Goal: Information Seeking & Learning: Learn about a topic

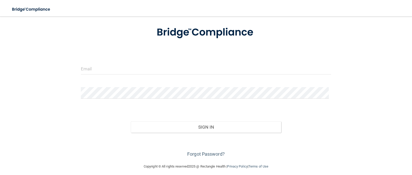
scroll to position [32, 0]
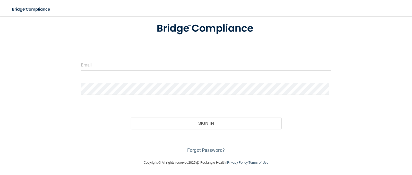
click at [123, 57] on form "Invalid email/password. You don't have permission to access that page. Sign In …" at bounding box center [206, 84] width 251 height 139
click at [120, 62] on input "email" at bounding box center [206, 65] width 251 height 12
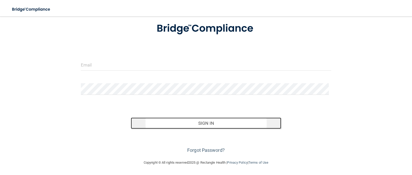
click at [204, 126] on button "Sign In" at bounding box center [206, 122] width 150 height 11
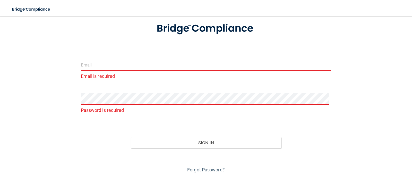
click at [108, 66] on input "email" at bounding box center [206, 65] width 251 height 12
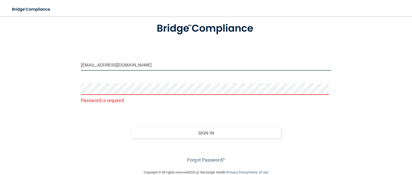
type input "[EMAIL_ADDRESS][DOMAIN_NAME]"
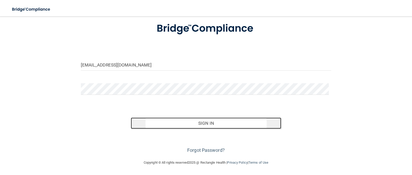
click at [203, 122] on button "Sign In" at bounding box center [206, 122] width 150 height 11
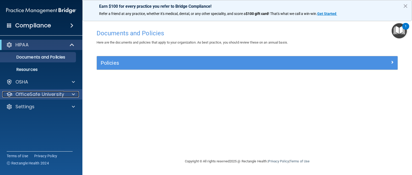
click at [48, 95] on p "OfficeSafe University" at bounding box center [39, 94] width 49 height 6
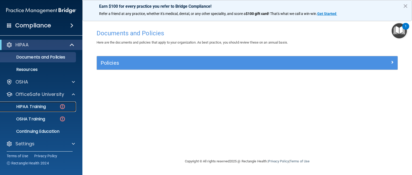
click at [44, 106] on p "HIPAA Training" at bounding box center [24, 106] width 43 height 5
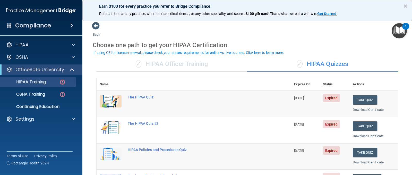
click at [136, 97] on div "The HIPAA Quiz" at bounding box center [197, 97] width 138 height 4
click at [359, 100] on button "Take Quiz" at bounding box center [365, 100] width 25 height 10
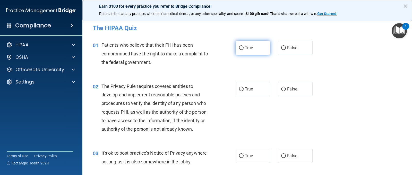
click at [243, 48] on label "True" at bounding box center [253, 48] width 35 height 14
click at [243, 48] on input "True" at bounding box center [241, 48] width 5 height 4
radio input "true"
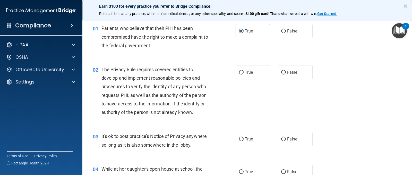
scroll to position [26, 0]
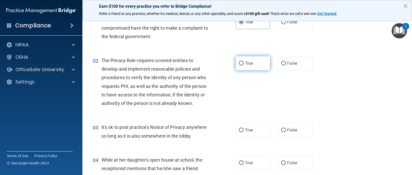
click at [243, 64] on label "True" at bounding box center [253, 63] width 35 height 14
click at [243, 64] on input "True" at bounding box center [241, 64] width 5 height 4
radio input "true"
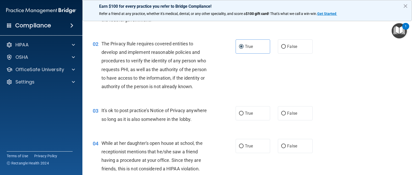
scroll to position [52, 0]
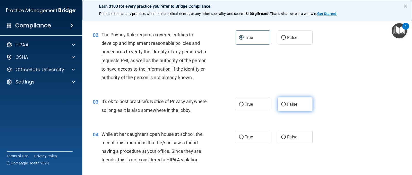
click at [283, 105] on input "False" at bounding box center [283, 105] width 5 height 4
radio input "true"
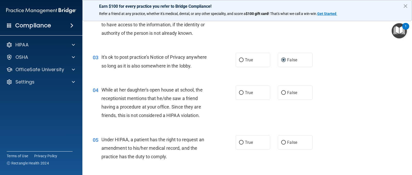
scroll to position [103, 0]
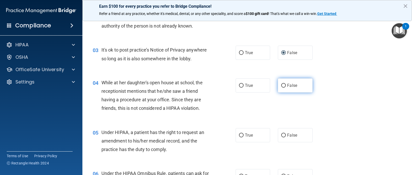
click at [283, 85] on input "False" at bounding box center [283, 86] width 5 height 4
radio input "true"
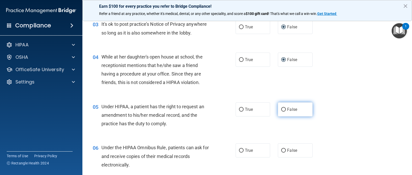
click at [282, 110] on input "False" at bounding box center [283, 110] width 5 height 4
radio input "true"
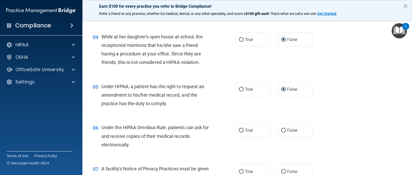
scroll to position [180, 0]
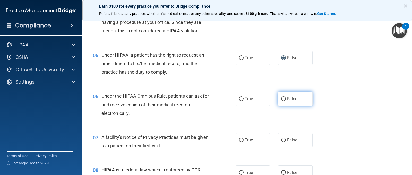
click at [281, 99] on input "False" at bounding box center [283, 99] width 5 height 4
radio input "true"
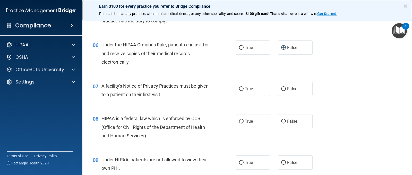
scroll to position [232, 0]
click at [241, 90] on input "True" at bounding box center [241, 89] width 5 height 4
radio input "true"
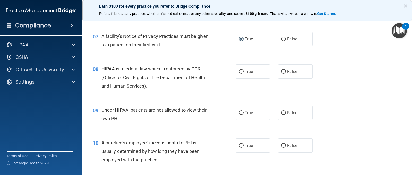
scroll to position [283, 0]
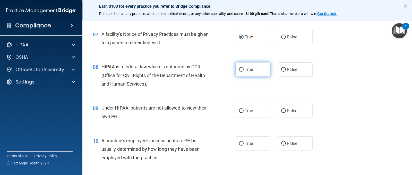
click at [239, 72] on input "True" at bounding box center [241, 70] width 5 height 4
radio input "true"
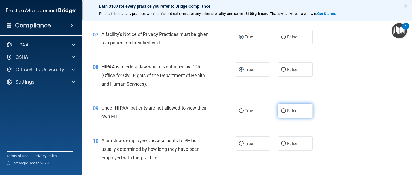
click at [282, 113] on input "False" at bounding box center [283, 111] width 5 height 4
radio input "true"
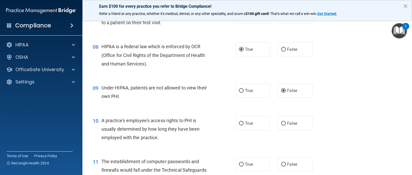
scroll to position [335, 0]
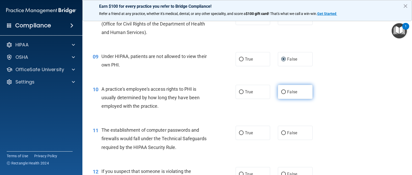
click at [282, 92] on input "False" at bounding box center [283, 92] width 5 height 4
radio input "true"
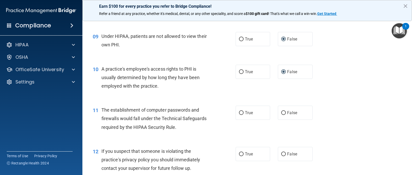
scroll to position [386, 0]
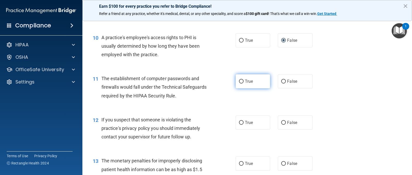
click at [239, 81] on input "True" at bounding box center [241, 82] width 5 height 4
radio input "true"
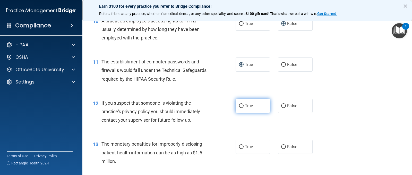
scroll to position [438, 0]
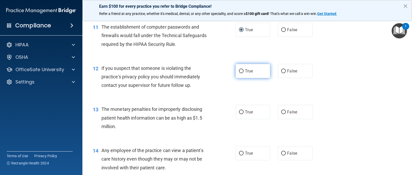
click at [240, 70] on input "True" at bounding box center [241, 71] width 5 height 4
radio input "true"
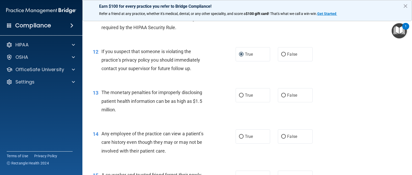
scroll to position [464, 0]
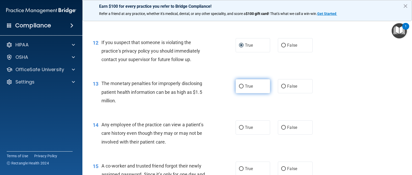
click at [239, 88] on input "True" at bounding box center [241, 87] width 5 height 4
radio input "true"
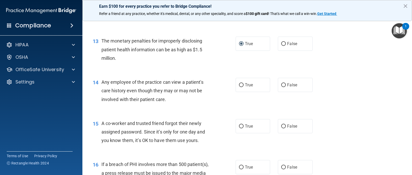
scroll to position [515, 0]
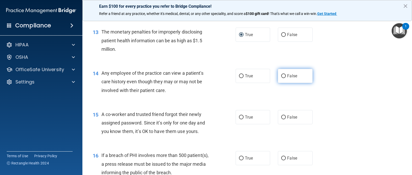
click at [283, 76] on input "False" at bounding box center [283, 76] width 5 height 4
radio input "true"
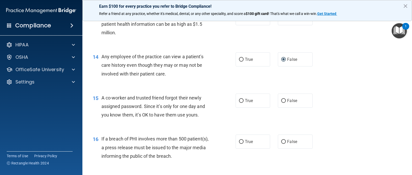
scroll to position [541, 0]
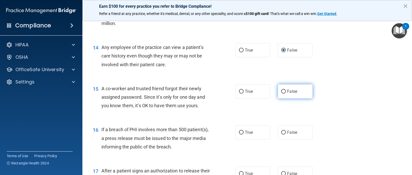
click at [282, 91] on input "False" at bounding box center [283, 92] width 5 height 4
radio input "true"
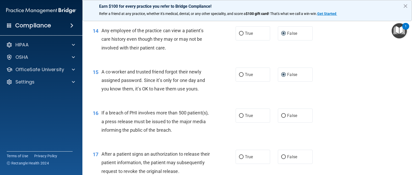
scroll to position [567, 0]
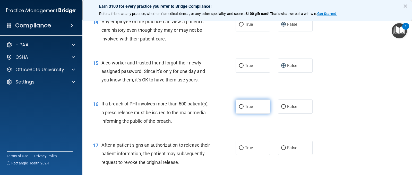
click at [242, 106] on label "True" at bounding box center [253, 106] width 35 height 14
click at [242, 106] on input "True" at bounding box center [241, 107] width 5 height 4
radio input "true"
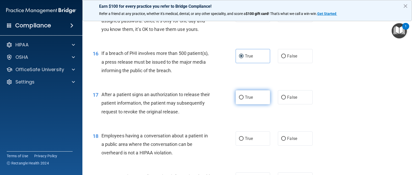
scroll to position [618, 0]
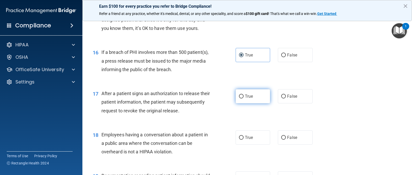
click at [240, 97] on input "True" at bounding box center [241, 97] width 5 height 4
radio input "true"
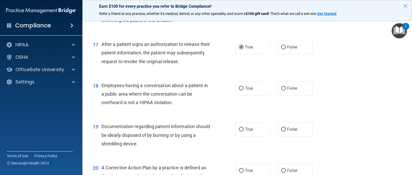
scroll to position [670, 0]
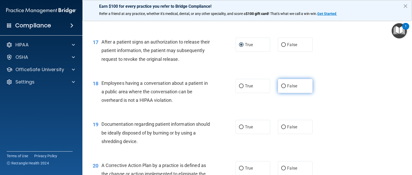
click at [281, 88] on input "False" at bounding box center [283, 86] width 5 height 4
radio input "true"
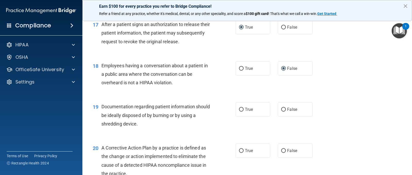
scroll to position [721, 0]
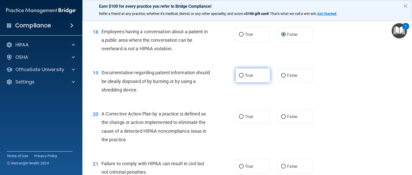
click at [240, 76] on input "True" at bounding box center [241, 76] width 5 height 4
radio input "true"
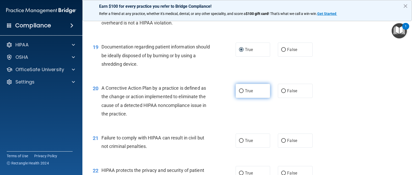
click at [241, 91] on input "True" at bounding box center [241, 91] width 5 height 4
radio input "true"
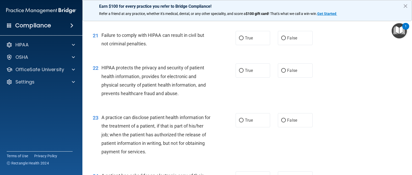
scroll to position [850, 0]
click at [281, 70] on input "False" at bounding box center [283, 70] width 5 height 4
radio input "true"
click at [281, 37] on input "False" at bounding box center [283, 38] width 5 height 4
radio input "true"
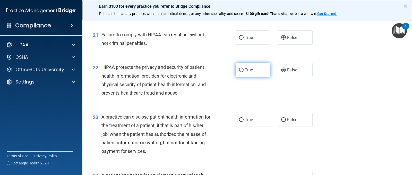
click at [241, 71] on input "True" at bounding box center [241, 70] width 5 height 4
radio input "true"
radio input "false"
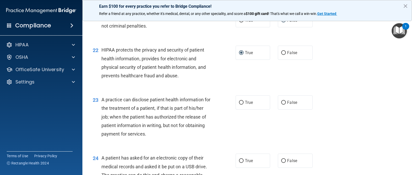
scroll to position [902, 0]
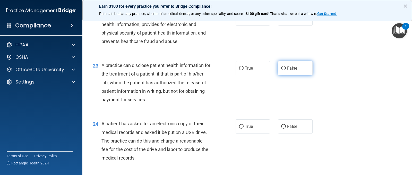
click at [281, 70] on input "False" at bounding box center [283, 68] width 5 height 4
radio input "true"
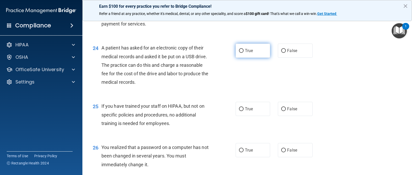
scroll to position [979, 0]
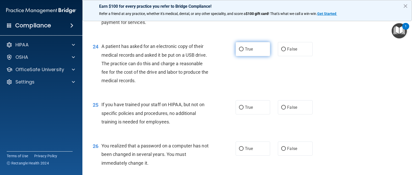
click at [241, 47] on input "True" at bounding box center [241, 49] width 5 height 4
radio input "true"
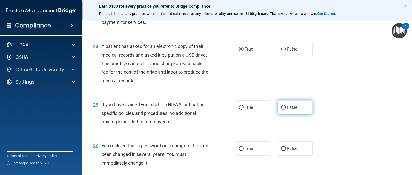
click at [281, 109] on input "False" at bounding box center [283, 108] width 5 height 4
radio input "true"
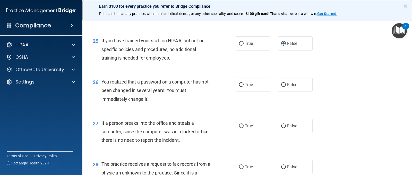
scroll to position [1056, 0]
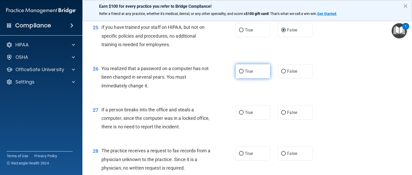
click at [240, 72] on input "True" at bounding box center [241, 72] width 5 height 4
radio input "true"
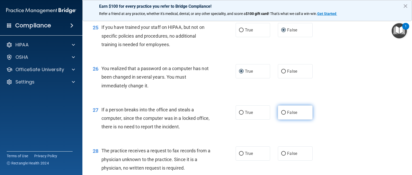
click at [281, 114] on input "False" at bounding box center [283, 113] width 5 height 4
radio input "true"
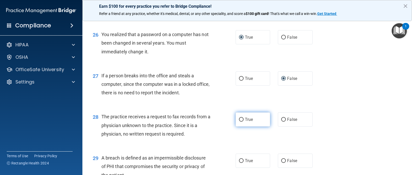
scroll to position [1134, 0]
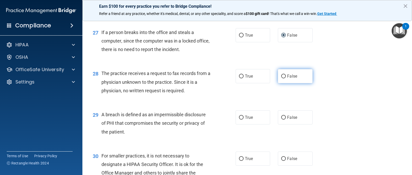
click at [282, 77] on input "False" at bounding box center [283, 76] width 5 height 4
radio input "true"
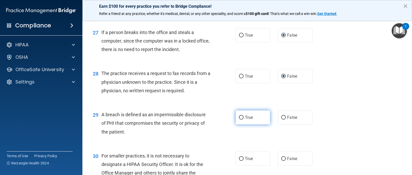
click at [239, 117] on input "True" at bounding box center [241, 118] width 5 height 4
radio input "true"
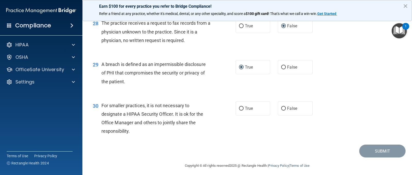
scroll to position [1185, 0]
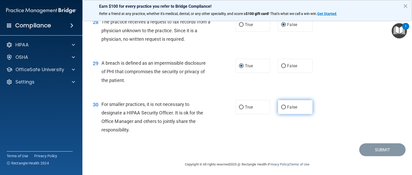
click at [282, 108] on input "False" at bounding box center [283, 107] width 5 height 4
radio input "true"
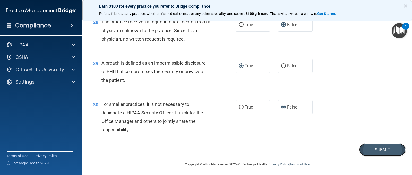
click at [381, 150] on button "Submit" at bounding box center [382, 149] width 46 height 13
click at [404, 5] on button "×" at bounding box center [405, 6] width 5 height 8
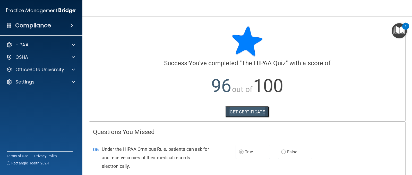
click at [241, 113] on link "GET CERTIFICATE" at bounding box center [247, 111] width 44 height 11
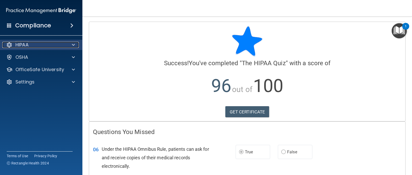
click at [32, 44] on div "HIPAA" at bounding box center [34, 45] width 64 height 6
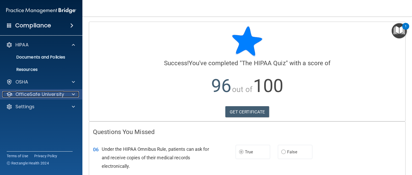
click at [56, 96] on p "OfficeSafe University" at bounding box center [39, 94] width 49 height 6
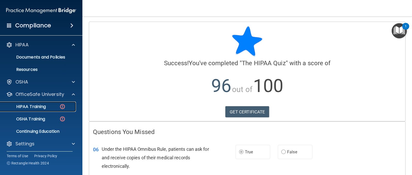
click at [41, 107] on p "HIPAA Training" at bounding box center [24, 106] width 43 height 5
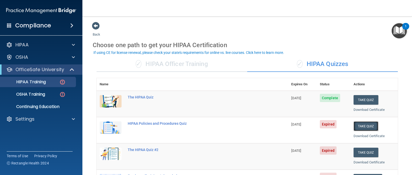
click at [363, 124] on button "Take Quiz" at bounding box center [366, 126] width 25 height 10
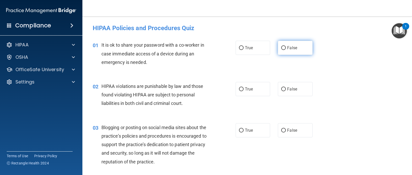
click at [281, 47] on input "False" at bounding box center [283, 48] width 5 height 4
radio input "true"
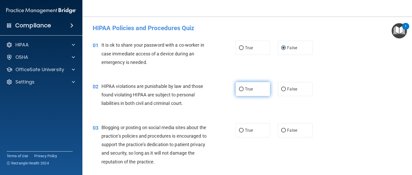
click at [240, 90] on input "True" at bounding box center [241, 89] width 5 height 4
radio input "true"
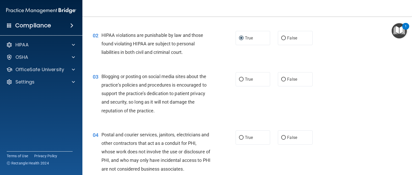
scroll to position [52, 0]
click at [281, 78] on input "False" at bounding box center [283, 79] width 5 height 4
radio input "true"
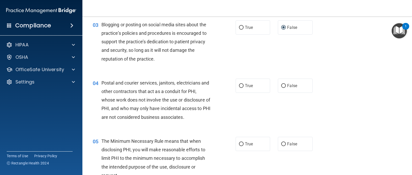
scroll to position [103, 0]
click at [240, 86] on input "True" at bounding box center [241, 86] width 5 height 4
radio input "true"
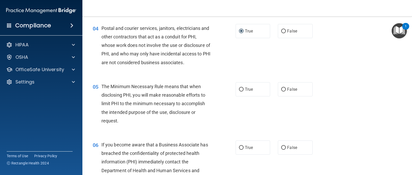
scroll to position [180, 0]
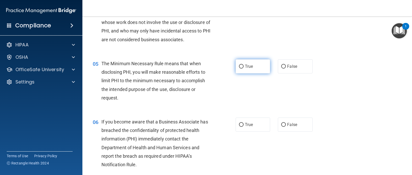
click at [241, 67] on input "True" at bounding box center [241, 67] width 5 height 4
radio input "true"
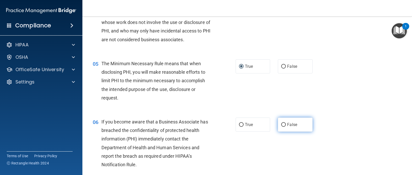
click at [282, 126] on input "False" at bounding box center [283, 125] width 5 height 4
radio input "true"
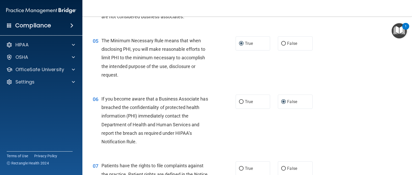
scroll to position [258, 0]
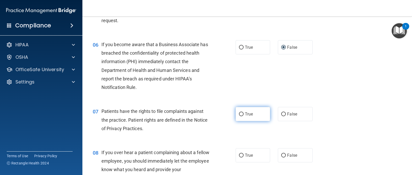
click at [240, 114] on input "True" at bounding box center [241, 114] width 5 height 4
radio input "true"
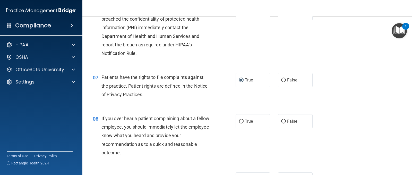
scroll to position [309, 0]
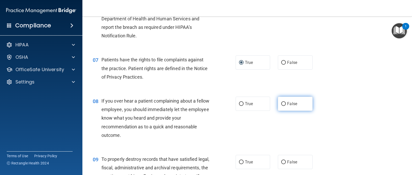
click at [281, 105] on input "False" at bounding box center [283, 104] width 5 height 4
radio input "true"
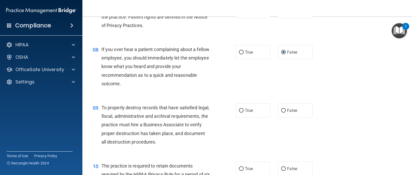
scroll to position [386, 0]
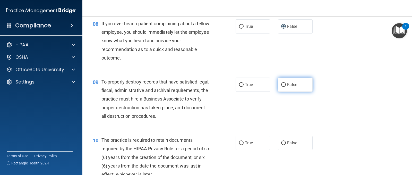
click at [282, 86] on input "False" at bounding box center [283, 85] width 5 height 4
radio input "true"
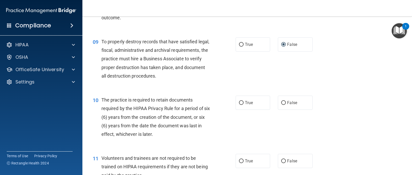
scroll to position [438, 0]
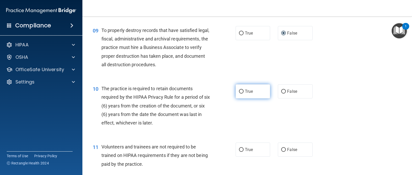
click at [240, 91] on input "True" at bounding box center [241, 92] width 5 height 4
radio input "true"
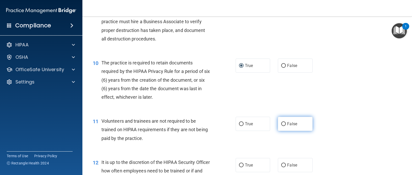
click at [281, 125] on input "False" at bounding box center [283, 124] width 5 height 4
radio input "true"
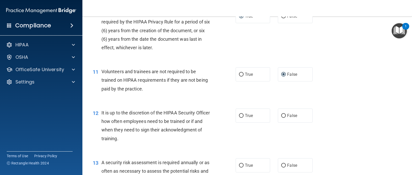
scroll to position [515, 0]
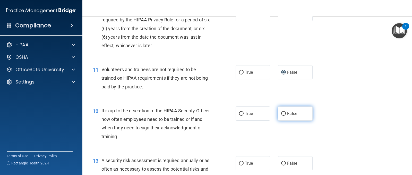
click at [282, 114] on input "False" at bounding box center [283, 114] width 5 height 4
radio input "true"
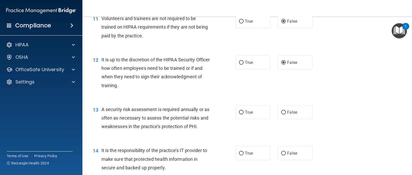
scroll to position [567, 0]
click at [240, 112] on input "True" at bounding box center [241, 112] width 5 height 4
radio input "true"
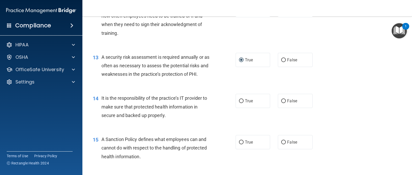
scroll to position [618, 0]
click at [282, 102] on input "False" at bounding box center [283, 101] width 5 height 4
radio input "true"
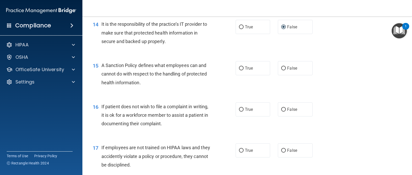
scroll to position [696, 0]
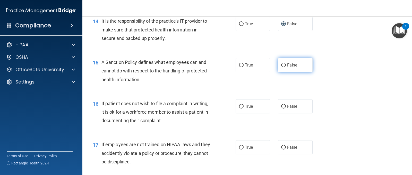
click at [281, 66] on input "False" at bounding box center [283, 65] width 5 height 4
radio input "true"
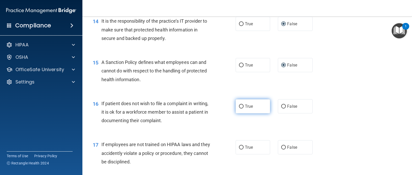
click at [240, 109] on label "True" at bounding box center [253, 106] width 35 height 14
click at [240, 108] on input "True" at bounding box center [241, 107] width 5 height 4
radio input "true"
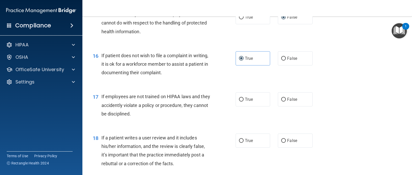
scroll to position [773, 0]
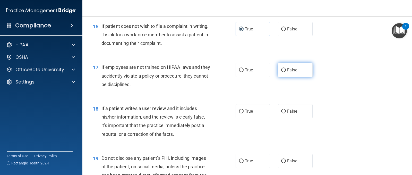
click at [281, 71] on input "False" at bounding box center [283, 70] width 5 height 4
radio input "true"
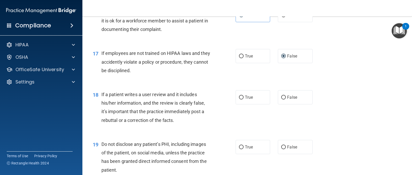
scroll to position [799, 0]
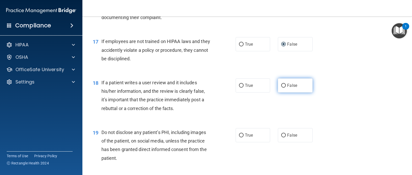
click at [281, 86] on input "False" at bounding box center [283, 86] width 5 height 4
radio input "true"
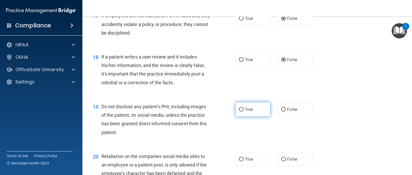
click at [239, 111] on input "True" at bounding box center [241, 110] width 5 height 4
radio input "true"
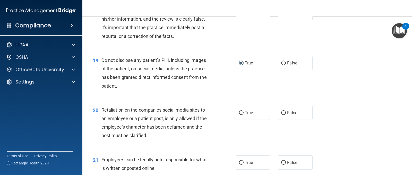
scroll to position [876, 0]
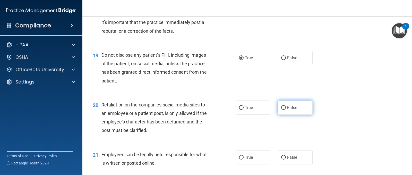
click at [281, 109] on input "False" at bounding box center [283, 108] width 5 height 4
radio input "true"
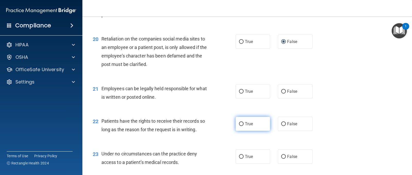
scroll to position [953, 0]
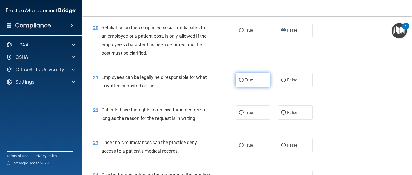
click at [239, 81] on input "True" at bounding box center [241, 80] width 5 height 4
radio input "true"
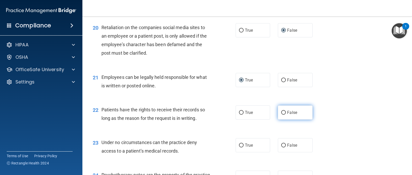
click at [281, 115] on input "False" at bounding box center [283, 113] width 5 height 4
radio input "true"
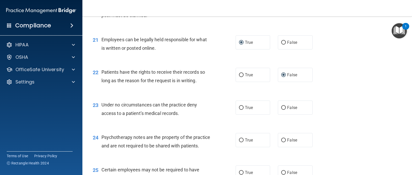
scroll to position [1005, 0]
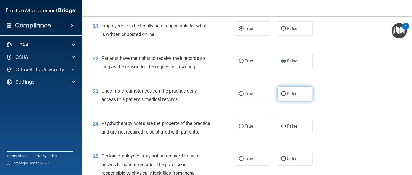
click at [281, 95] on input "False" at bounding box center [283, 94] width 5 height 4
radio input "true"
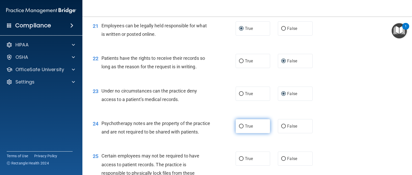
click at [239, 129] on label "True" at bounding box center [253, 126] width 35 height 14
click at [239, 128] on input "True" at bounding box center [241, 126] width 5 height 4
radio input "true"
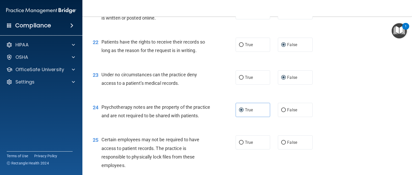
scroll to position [1082, 0]
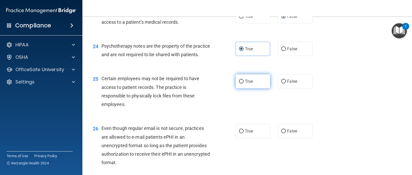
click at [240, 83] on input "True" at bounding box center [241, 82] width 5 height 4
radio input "true"
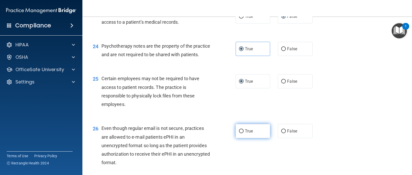
click at [241, 133] on input "True" at bounding box center [241, 131] width 5 height 4
radio input "true"
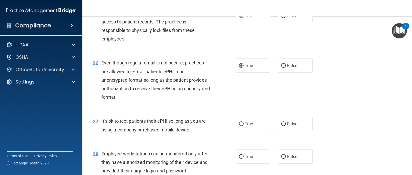
scroll to position [1185, 0]
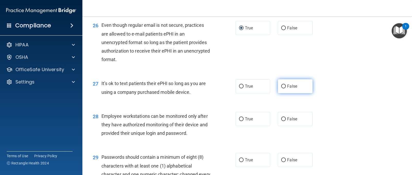
click at [282, 88] on input "False" at bounding box center [283, 87] width 5 height 4
radio input "true"
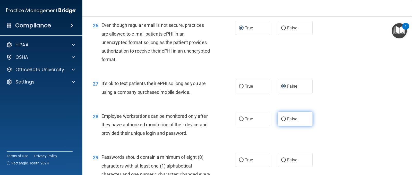
click at [282, 121] on input "False" at bounding box center [283, 119] width 5 height 4
radio input "true"
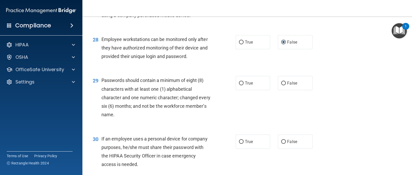
scroll to position [1262, 0]
click at [242, 90] on label "True" at bounding box center [253, 82] width 35 height 14
click at [242, 85] on input "True" at bounding box center [241, 83] width 5 height 4
radio input "true"
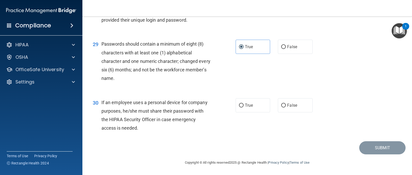
scroll to position [1307, 0]
click at [281, 107] on input "False" at bounding box center [283, 106] width 5 height 4
radio input "true"
click at [380, 148] on button "Submit" at bounding box center [382, 147] width 46 height 13
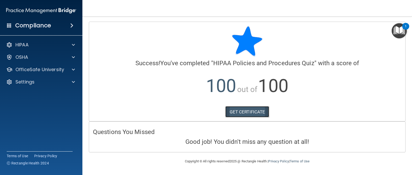
click at [257, 111] on link "GET CERTIFICATE" at bounding box center [247, 111] width 44 height 11
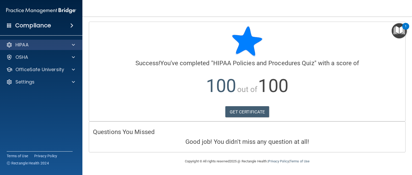
click at [24, 48] on div "HIPAA" at bounding box center [41, 45] width 83 height 10
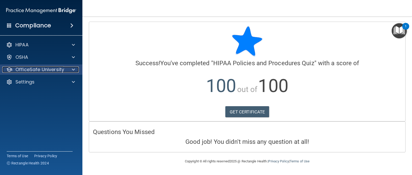
click at [50, 69] on p "OfficeSafe University" at bounding box center [39, 69] width 49 height 6
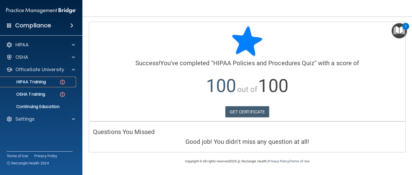
click at [51, 83] on div "HIPAA Training" at bounding box center [38, 81] width 70 height 5
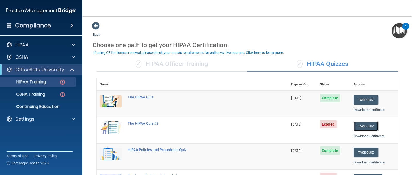
click at [360, 124] on button "Take Quiz" at bounding box center [366, 126] width 25 height 10
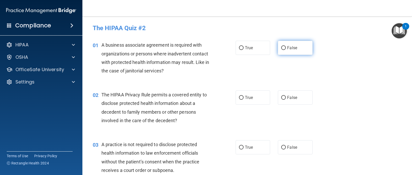
click at [283, 49] on input "False" at bounding box center [283, 48] width 5 height 4
radio input "true"
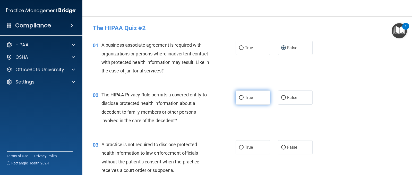
click at [240, 98] on input "True" at bounding box center [241, 98] width 5 height 4
radio input "true"
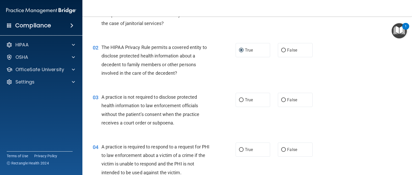
scroll to position [52, 0]
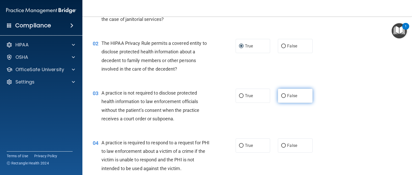
click at [282, 97] on input "False" at bounding box center [283, 96] width 5 height 4
radio input "true"
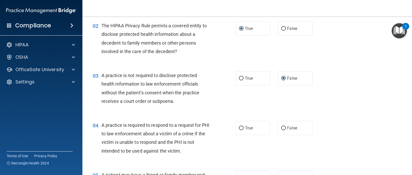
scroll to position [103, 0]
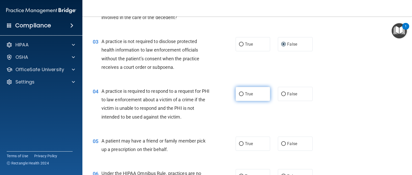
click at [240, 93] on input "True" at bounding box center [241, 94] width 5 height 4
radio input "true"
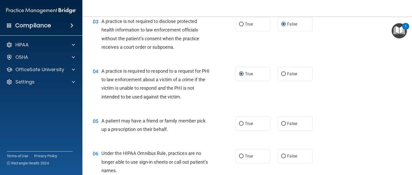
scroll to position [155, 0]
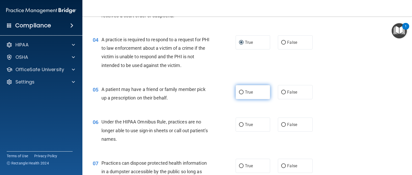
click at [240, 94] on input "True" at bounding box center [241, 92] width 5 height 4
radio input "true"
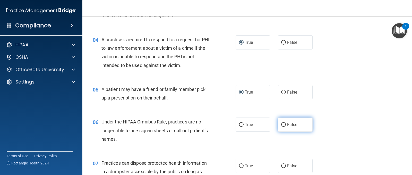
click at [282, 124] on input "False" at bounding box center [283, 125] width 5 height 4
radio input "true"
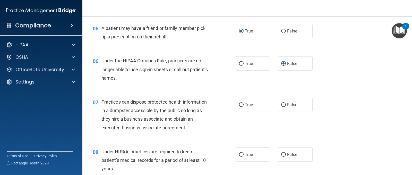
scroll to position [232, 0]
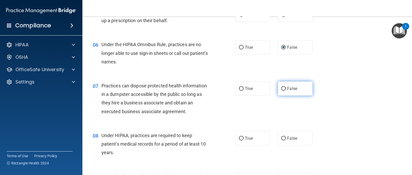
click at [281, 90] on input "False" at bounding box center [283, 89] width 5 height 4
radio input "true"
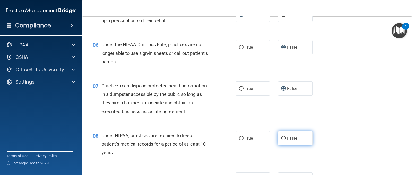
click at [281, 138] on input "False" at bounding box center [283, 139] width 5 height 4
radio input "true"
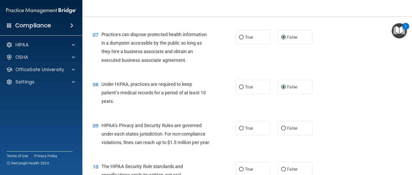
scroll to position [283, 0]
click at [281, 129] on input "False" at bounding box center [283, 128] width 5 height 4
radio input "true"
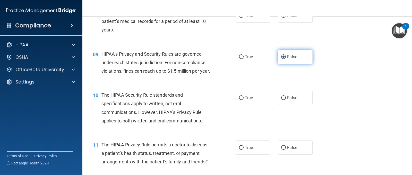
scroll to position [361, 0]
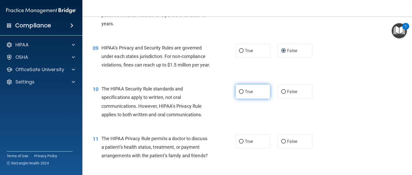
click at [240, 94] on input "True" at bounding box center [241, 92] width 5 height 4
radio input "true"
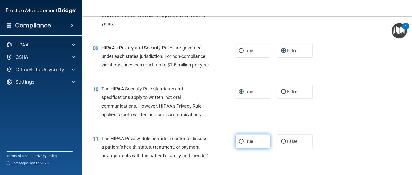
click at [239, 144] on input "True" at bounding box center [241, 142] width 5 height 4
radio input "true"
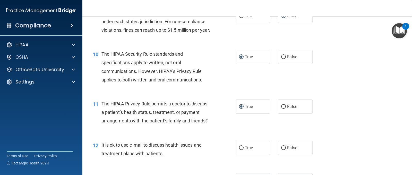
scroll to position [438, 0]
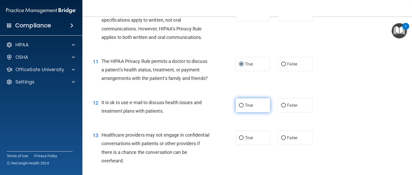
click at [240, 107] on input "True" at bounding box center [241, 106] width 5 height 4
radio input "true"
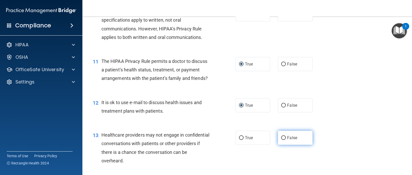
click at [281, 140] on input "False" at bounding box center [283, 138] width 5 height 4
radio input "true"
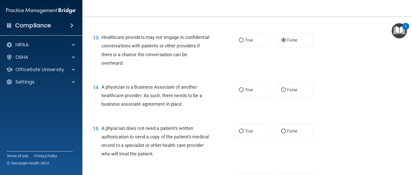
scroll to position [541, 0]
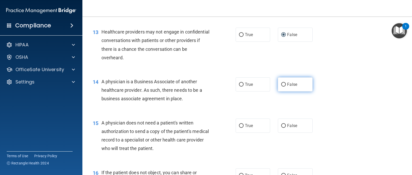
drag, startPoint x: 282, startPoint y: 92, endPoint x: 281, endPoint y: 96, distance: 4.5
click at [282, 87] on input "False" at bounding box center [283, 85] width 5 height 4
radio input "true"
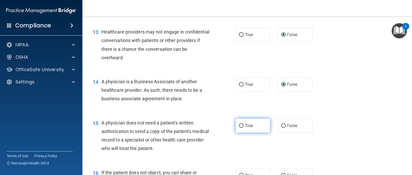
click at [241, 128] on input "True" at bounding box center [241, 126] width 5 height 4
radio input "true"
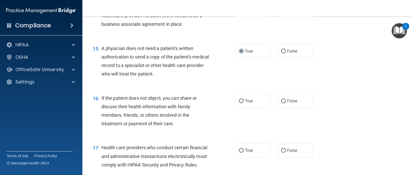
scroll to position [618, 0]
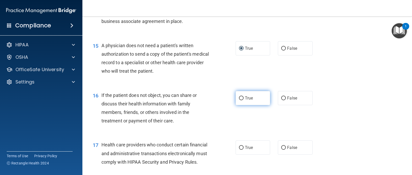
click at [239, 100] on input "True" at bounding box center [241, 98] width 5 height 4
radio input "true"
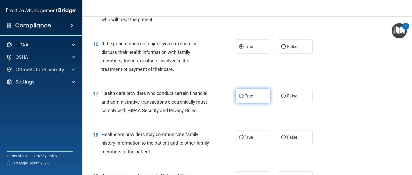
click at [239, 98] on input "True" at bounding box center [241, 96] width 5 height 4
radio input "true"
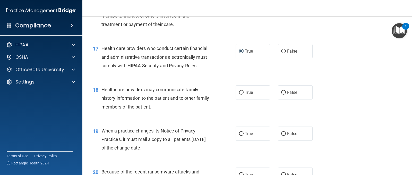
scroll to position [721, 0]
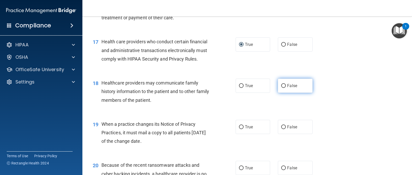
click at [282, 88] on input "False" at bounding box center [283, 86] width 5 height 4
radio input "true"
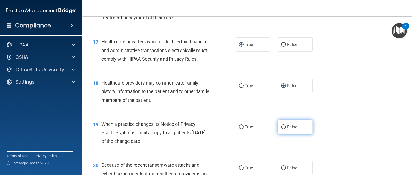
click at [283, 129] on input "False" at bounding box center [283, 127] width 5 height 4
radio input "true"
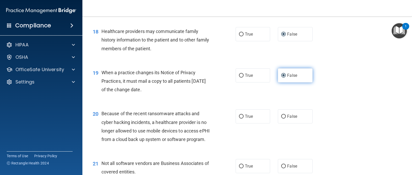
scroll to position [799, 0]
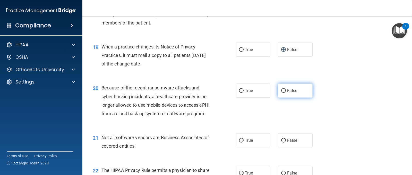
click at [281, 98] on label "False" at bounding box center [295, 90] width 35 height 14
click at [281, 93] on input "False" at bounding box center [283, 91] width 5 height 4
radio input "true"
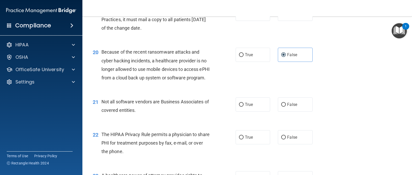
scroll to position [850, 0]
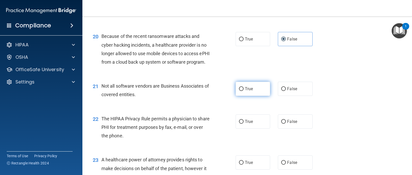
click at [239, 91] on input "True" at bounding box center [241, 89] width 5 height 4
radio input "true"
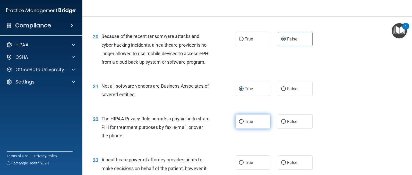
click at [242, 129] on label "True" at bounding box center [253, 121] width 35 height 14
click at [242, 124] on input "True" at bounding box center [241, 122] width 5 height 4
radio input "true"
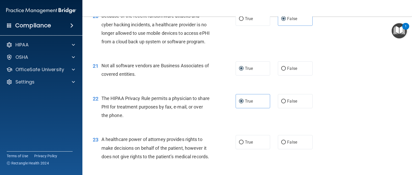
scroll to position [902, 0]
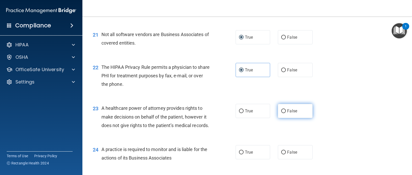
click at [281, 113] on input "False" at bounding box center [283, 111] width 5 height 4
radio input "true"
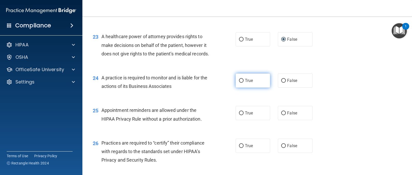
scroll to position [979, 0]
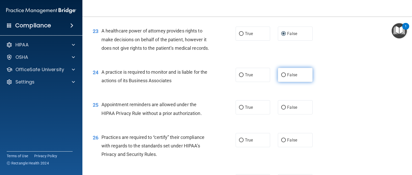
click at [280, 82] on label "False" at bounding box center [295, 75] width 35 height 14
click at [281, 77] on input "False" at bounding box center [283, 75] width 5 height 4
radio input "true"
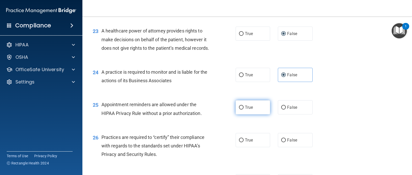
click at [241, 110] on input "True" at bounding box center [241, 108] width 5 height 4
radio input "true"
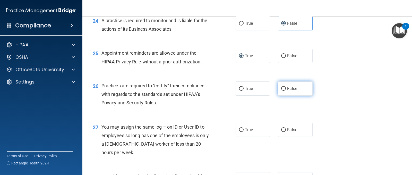
click at [282, 91] on input "False" at bounding box center [283, 89] width 5 height 4
radio input "true"
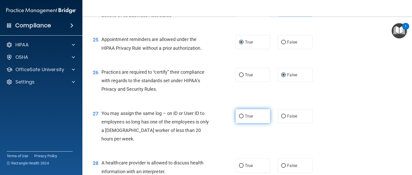
scroll to position [1056, 0]
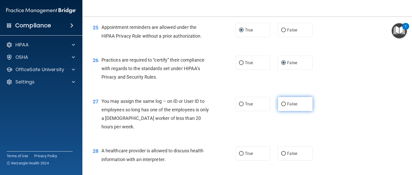
click at [281, 106] on input "False" at bounding box center [283, 104] width 5 height 4
radio input "true"
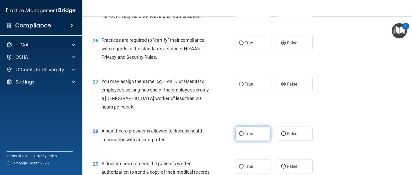
scroll to position [1108, 0]
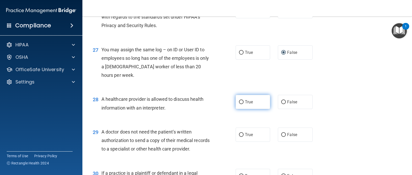
click at [241, 104] on input "True" at bounding box center [241, 102] width 5 height 4
radio input "true"
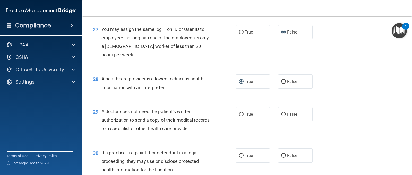
scroll to position [1159, 0]
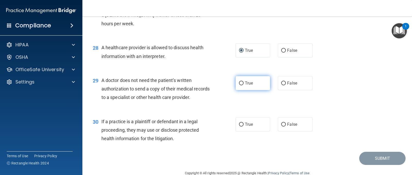
click at [241, 85] on input "True" at bounding box center [241, 83] width 5 height 4
radio input "true"
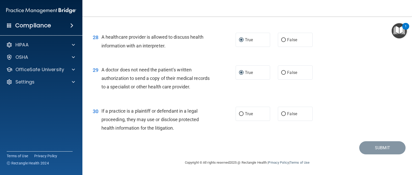
scroll to position [1196, 0]
click at [240, 115] on input "True" at bounding box center [241, 114] width 5 height 4
radio input "true"
click at [376, 150] on button "Submit" at bounding box center [382, 147] width 46 height 13
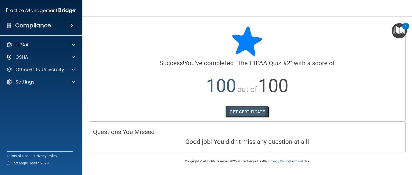
click at [251, 112] on link "GET CERTIFICATE" at bounding box center [247, 111] width 44 height 11
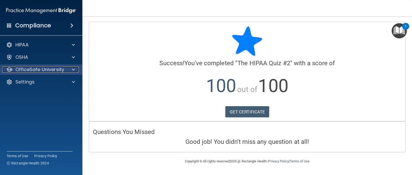
click at [44, 68] on p "OfficeSafe University" at bounding box center [39, 69] width 49 height 6
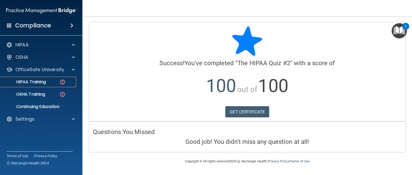
click at [57, 83] on div "HIPAA Training" at bounding box center [38, 81] width 70 height 5
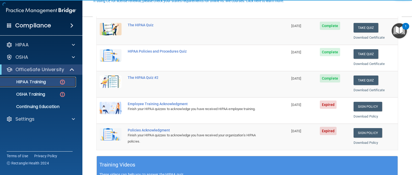
scroll to position [103, 0]
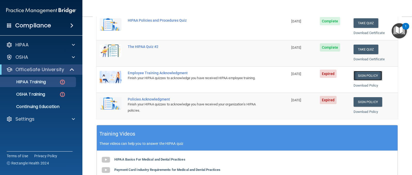
click at [366, 76] on link "Sign Policy" at bounding box center [368, 76] width 29 height 10
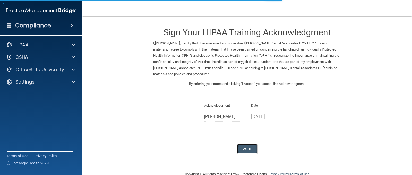
click at [245, 150] on button "I Agree" at bounding box center [247, 149] width 21 height 10
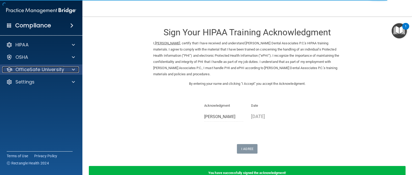
click at [46, 69] on p "OfficeSafe University" at bounding box center [39, 69] width 49 height 6
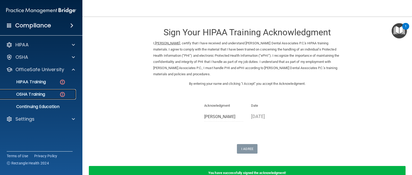
click at [61, 92] on img at bounding box center [62, 94] width 6 height 6
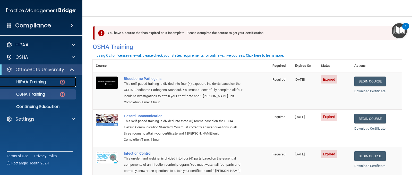
click at [29, 83] on p "HIPAA Training" at bounding box center [24, 81] width 43 height 5
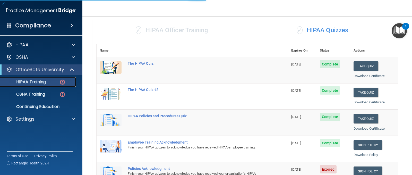
scroll to position [103, 0]
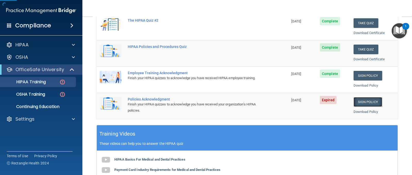
click at [360, 103] on link "Sign Policy" at bounding box center [368, 102] width 29 height 10
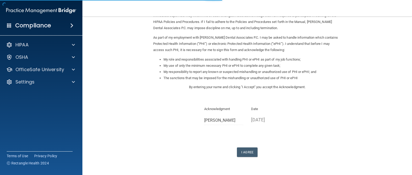
scroll to position [61, 0]
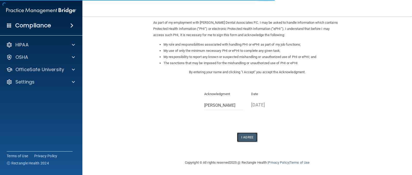
click at [243, 136] on button "I Agree" at bounding box center [247, 137] width 21 height 10
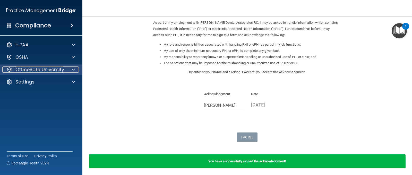
click at [38, 70] on p "OfficeSafe University" at bounding box center [39, 69] width 49 height 6
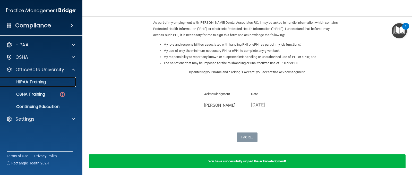
click at [38, 83] on p "HIPAA Training" at bounding box center [24, 81] width 43 height 5
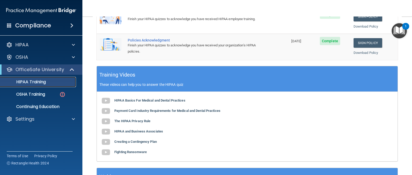
scroll to position [162, 0]
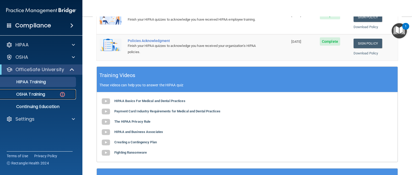
click at [32, 93] on p "OSHA Training" at bounding box center [24, 94] width 42 height 5
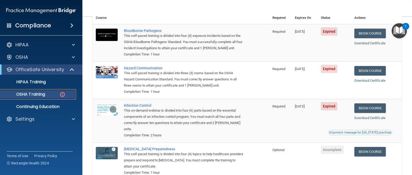
scroll to position [3, 0]
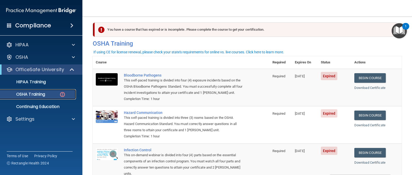
click at [38, 97] on p "OSHA Training" at bounding box center [24, 94] width 42 height 5
click at [367, 77] on link "Begin Course" at bounding box center [370, 78] width 31 height 10
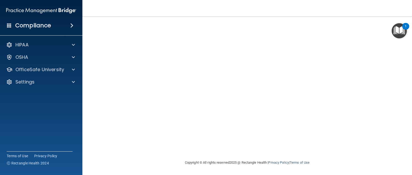
scroll to position [42, 0]
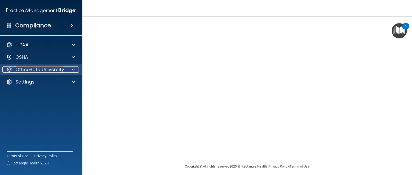
click at [55, 71] on p "OfficeSafe University" at bounding box center [39, 69] width 49 height 6
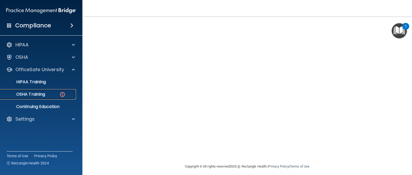
click at [52, 95] on div "OSHA Training" at bounding box center [38, 94] width 70 height 5
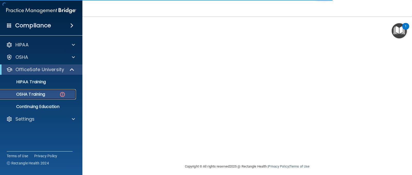
click at [52, 95] on div "OSHA Training" at bounding box center [38, 94] width 70 height 5
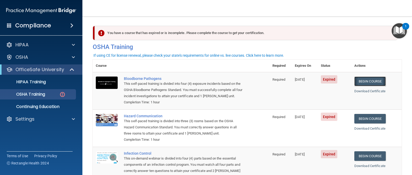
click at [367, 83] on link "Begin Course" at bounding box center [370, 82] width 31 height 10
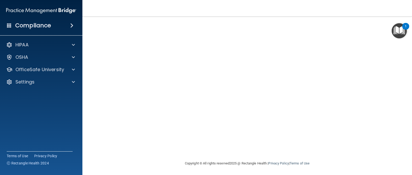
scroll to position [46, 0]
click at [403, 28] on div "1" at bounding box center [405, 26] width 7 height 7
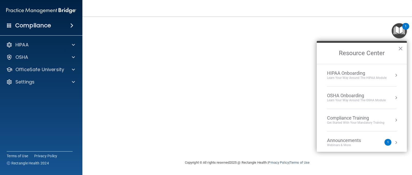
scroll to position [11, 0]
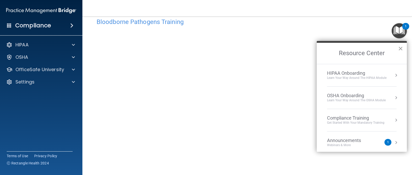
click at [400, 50] on button "×" at bounding box center [400, 48] width 5 height 8
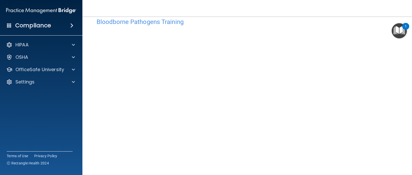
scroll to position [37, 0]
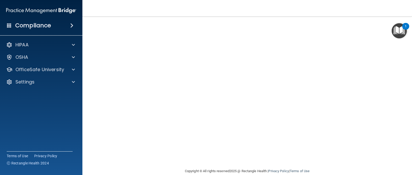
click at [364, 16] on nav "Toggle navigation Anissa Johnson-Collier perioqueen@icloud.com Manage My Enterp…" at bounding box center [247, 8] width 330 height 16
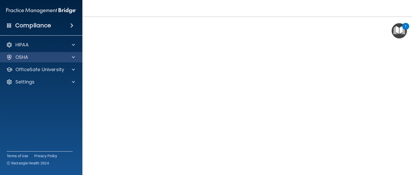
scroll to position [11, 0]
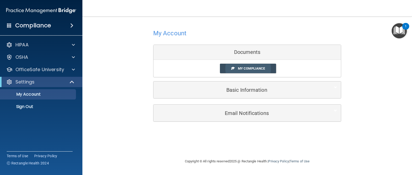
click at [229, 66] on link "My Compliance" at bounding box center [248, 69] width 56 height 10
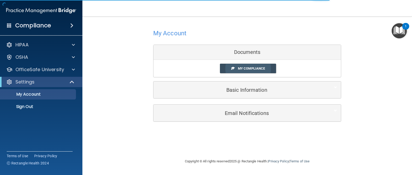
click at [237, 68] on link "My Compliance" at bounding box center [248, 69] width 56 height 10
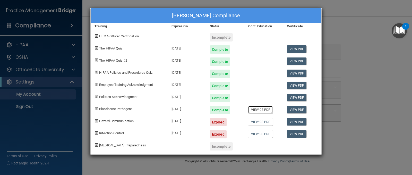
click at [256, 110] on link "View CE PDF" at bounding box center [260, 109] width 24 height 7
click at [39, 124] on div "Anissa Johnson-Collier's Compliance Training Expires On Status Cont. Education …" at bounding box center [206, 87] width 412 height 175
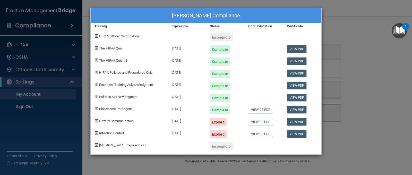
click at [27, 70] on div "Anissa Johnson-Collier's Compliance Training Expires On Status Cont. Education …" at bounding box center [206, 87] width 412 height 175
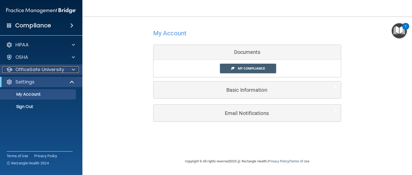
click at [44, 70] on p "OfficeSafe University" at bounding box center [39, 69] width 49 height 6
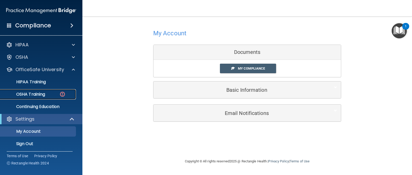
click at [45, 95] on p "OSHA Training" at bounding box center [24, 94] width 42 height 5
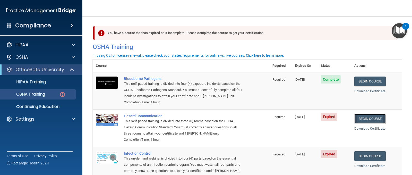
click at [364, 120] on link "Begin Course" at bounding box center [370, 119] width 31 height 10
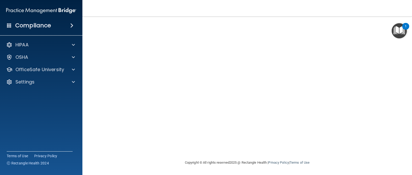
scroll to position [19, 0]
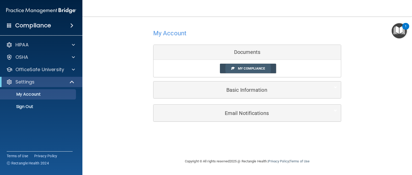
click at [248, 70] on span "My Compliance" at bounding box center [251, 68] width 27 height 4
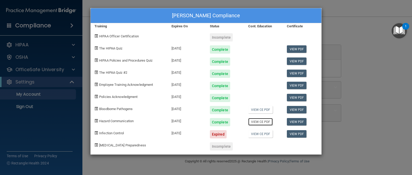
click at [260, 123] on link "View CE PDF" at bounding box center [260, 121] width 24 height 7
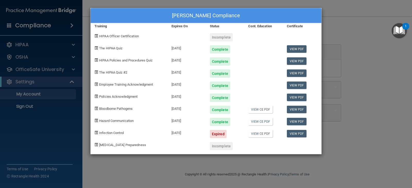
click at [44, 83] on div "[PERSON_NAME] Compliance Training Expires On Status Cont. Education Certificate…" at bounding box center [206, 94] width 412 height 188
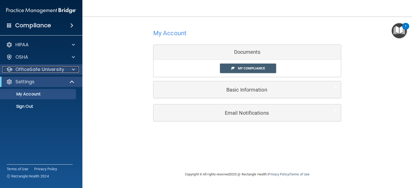
click at [43, 72] on p "OfficeSafe University" at bounding box center [39, 69] width 49 height 6
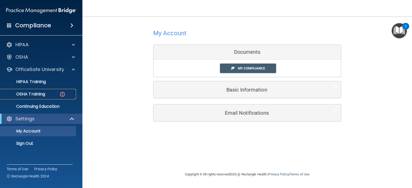
click at [42, 97] on p "OSHA Training" at bounding box center [24, 94] width 42 height 5
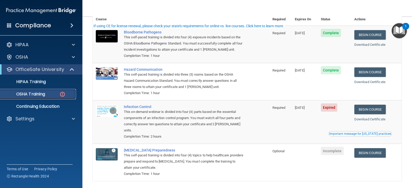
scroll to position [52, 0]
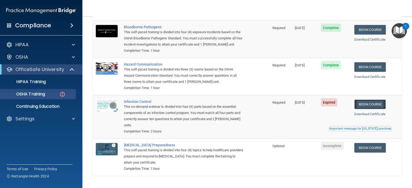
click at [363, 108] on link "Begin Course" at bounding box center [370, 105] width 31 height 10
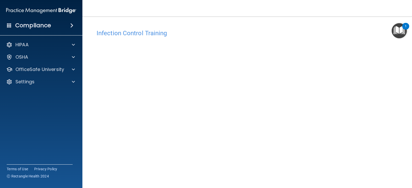
scroll to position [26, 0]
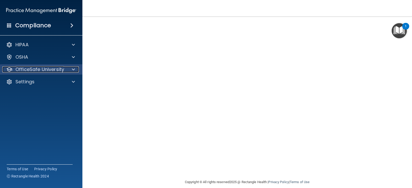
click at [42, 71] on p "OfficeSafe University" at bounding box center [39, 69] width 49 height 6
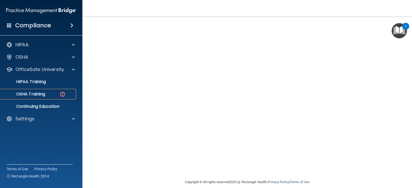
click at [36, 96] on p "OSHA Training" at bounding box center [24, 94] width 42 height 5
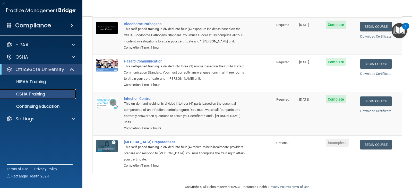
scroll to position [46, 0]
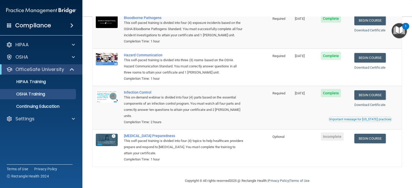
click at [389, 116] on td "Begin Course Download Certificate Important message for [US_STATE] practices" at bounding box center [376, 108] width 50 height 44
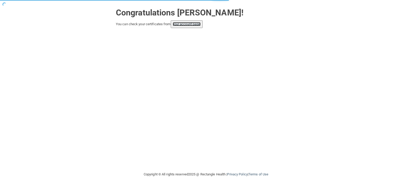
click at [187, 24] on link "your account page!" at bounding box center [187, 24] width 28 height 4
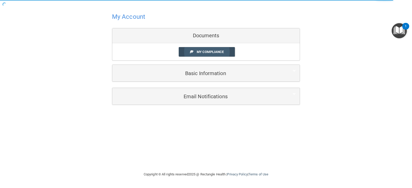
click at [189, 52] on link "My Compliance" at bounding box center [207, 52] width 56 height 10
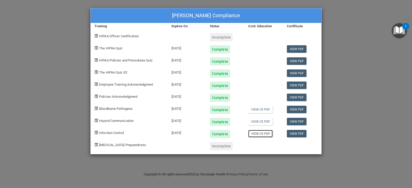
click at [254, 134] on link "View CE PDF" at bounding box center [260, 133] width 24 height 7
